Goal: Transaction & Acquisition: Purchase product/service

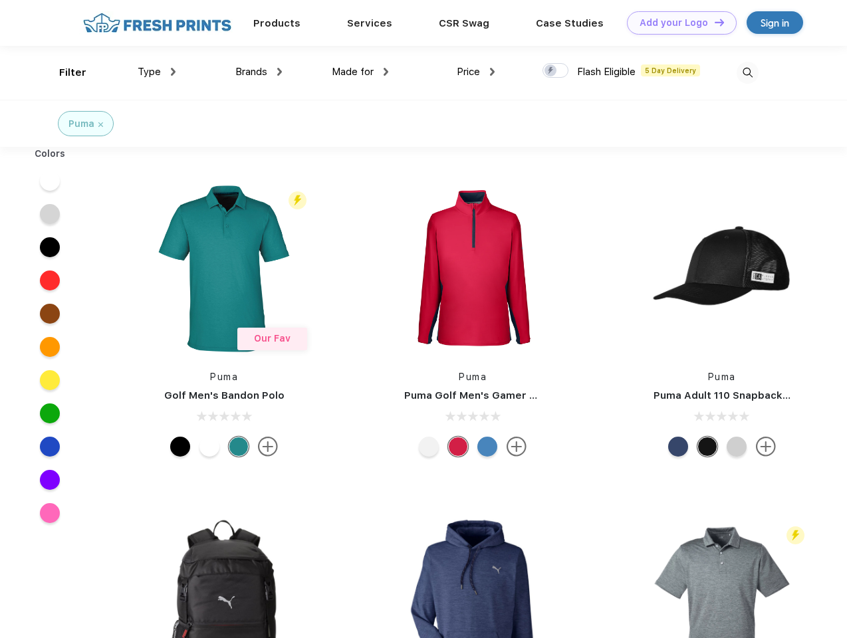
click at [677, 23] on link "Add your Logo Design Tool" at bounding box center [682, 22] width 110 height 23
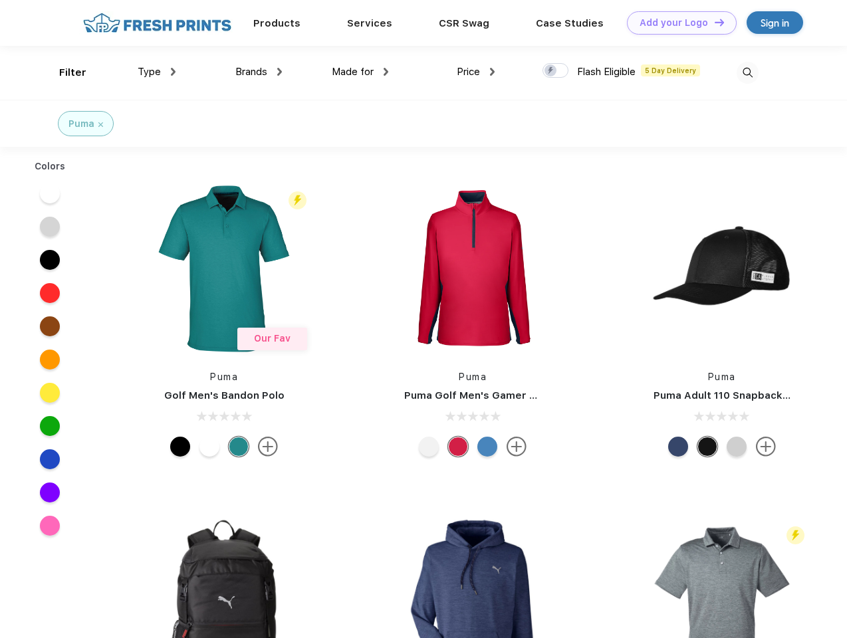
click at [0, 0] on div "Design Tool" at bounding box center [0, 0] width 0 height 0
click at [713, 22] on link "Add your Logo Design Tool" at bounding box center [682, 22] width 110 height 23
click at [64, 72] on div "Filter" at bounding box center [72, 72] width 27 height 15
click at [157, 72] on span "Type" at bounding box center [149, 72] width 23 height 12
click at [259, 72] on span "Brands" at bounding box center [251, 72] width 32 height 12
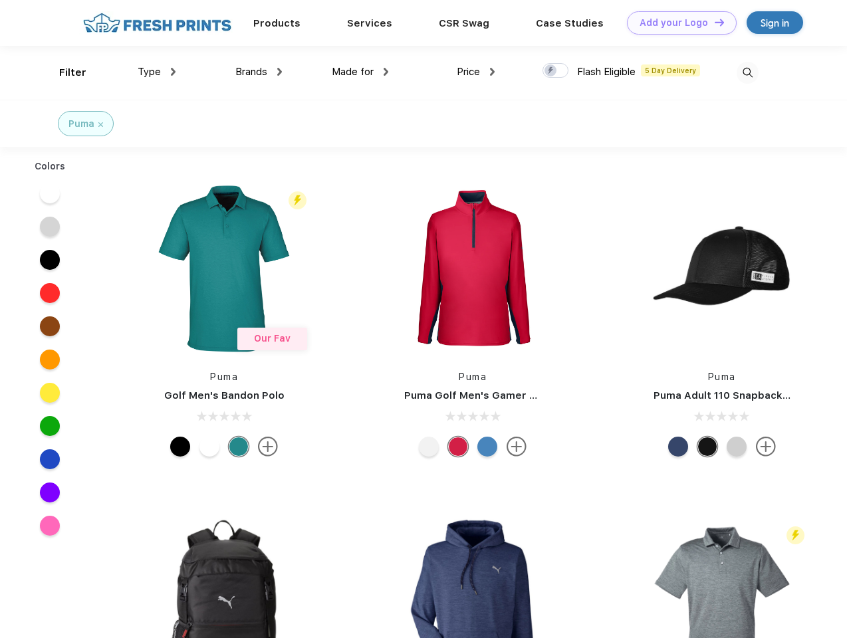
click at [360, 72] on span "Made for" at bounding box center [353, 72] width 42 height 12
click at [476, 72] on span "Price" at bounding box center [468, 72] width 23 height 12
click at [556, 71] on div at bounding box center [555, 70] width 26 height 15
click at [551, 71] on input "checkbox" at bounding box center [546, 66] width 9 height 9
click at [747, 72] on img at bounding box center [748, 73] width 22 height 22
